Goal: Navigation & Orientation: Understand site structure

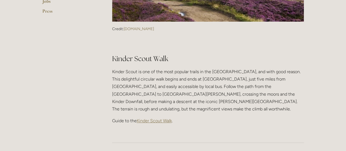
scroll to position [219, 0]
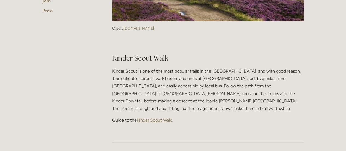
click at [162, 117] on span "Kinder Scout Walk" at bounding box center [154, 119] width 35 height 5
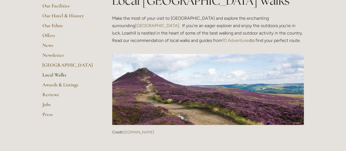
scroll to position [116, 0]
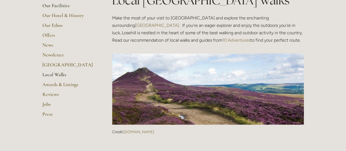
click at [59, 7] on link "Our Facilities" at bounding box center [68, 7] width 52 height 10
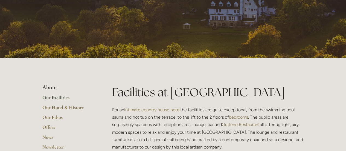
scroll to position [63, 0]
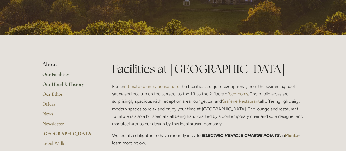
click at [71, 83] on link "Our Hotel & History" at bounding box center [68, 86] width 52 height 10
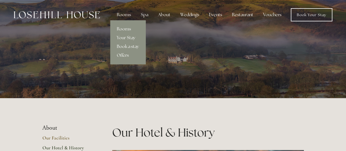
click at [125, 27] on link "Rooms" at bounding box center [127, 29] width 35 height 9
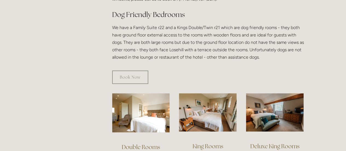
scroll to position [292, 0]
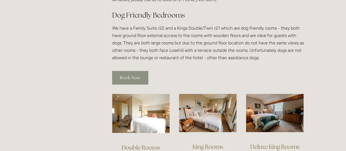
click at [136, 71] on link "Book Now" at bounding box center [130, 77] width 36 height 13
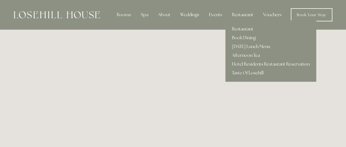
click at [242, 28] on link "Restaurant" at bounding box center [270, 29] width 91 height 9
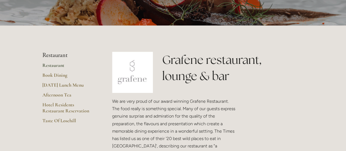
scroll to position [72, 0]
click at [72, 121] on link "Taste Of Losehill" at bounding box center [68, 123] width 52 height 10
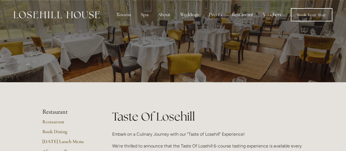
click at [87, 14] on img at bounding box center [57, 14] width 86 height 7
